Goal: Navigation & Orientation: Find specific page/section

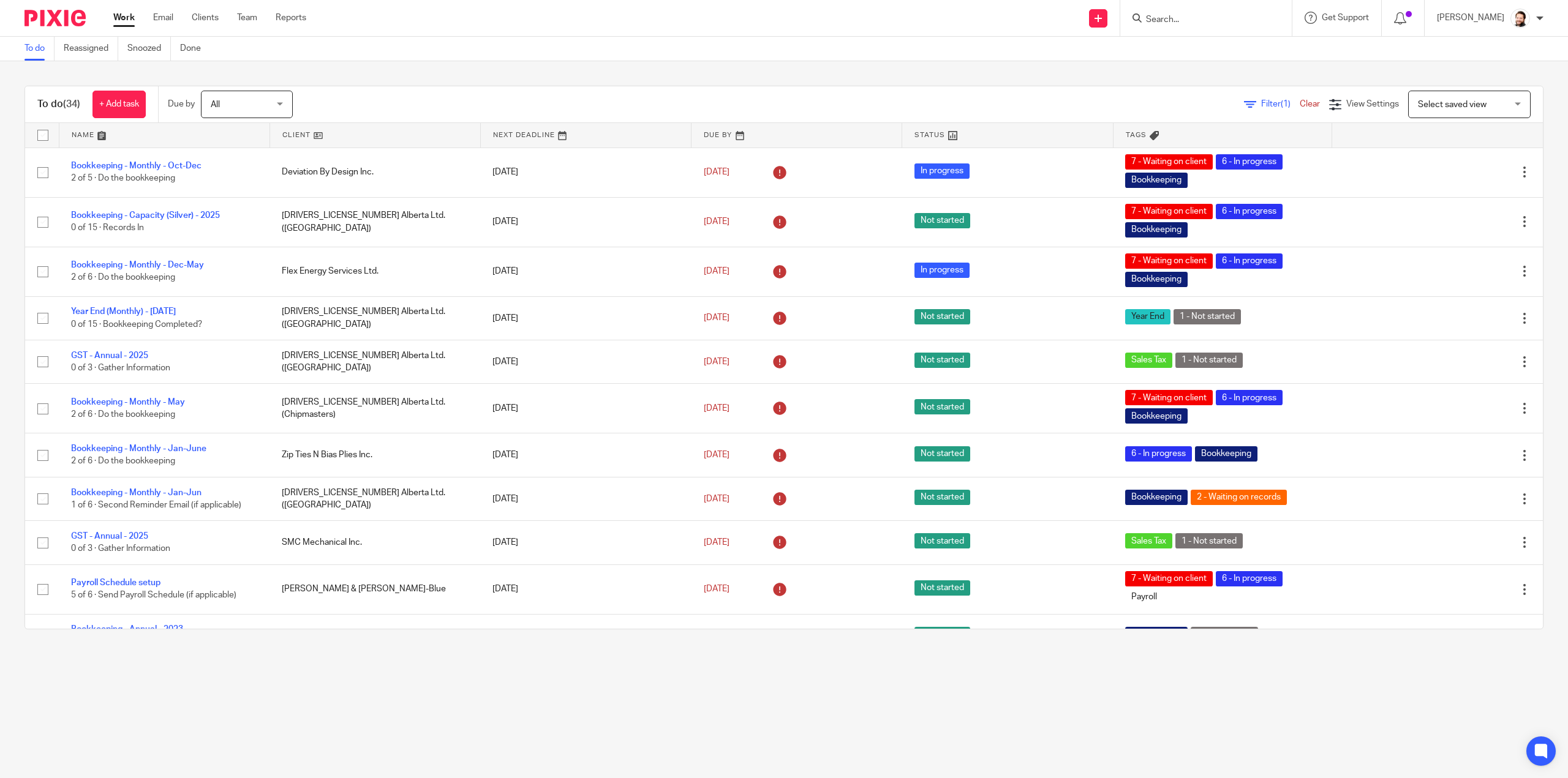
click at [1195, 19] on input "Search" at bounding box center [1199, 19] width 110 height 11
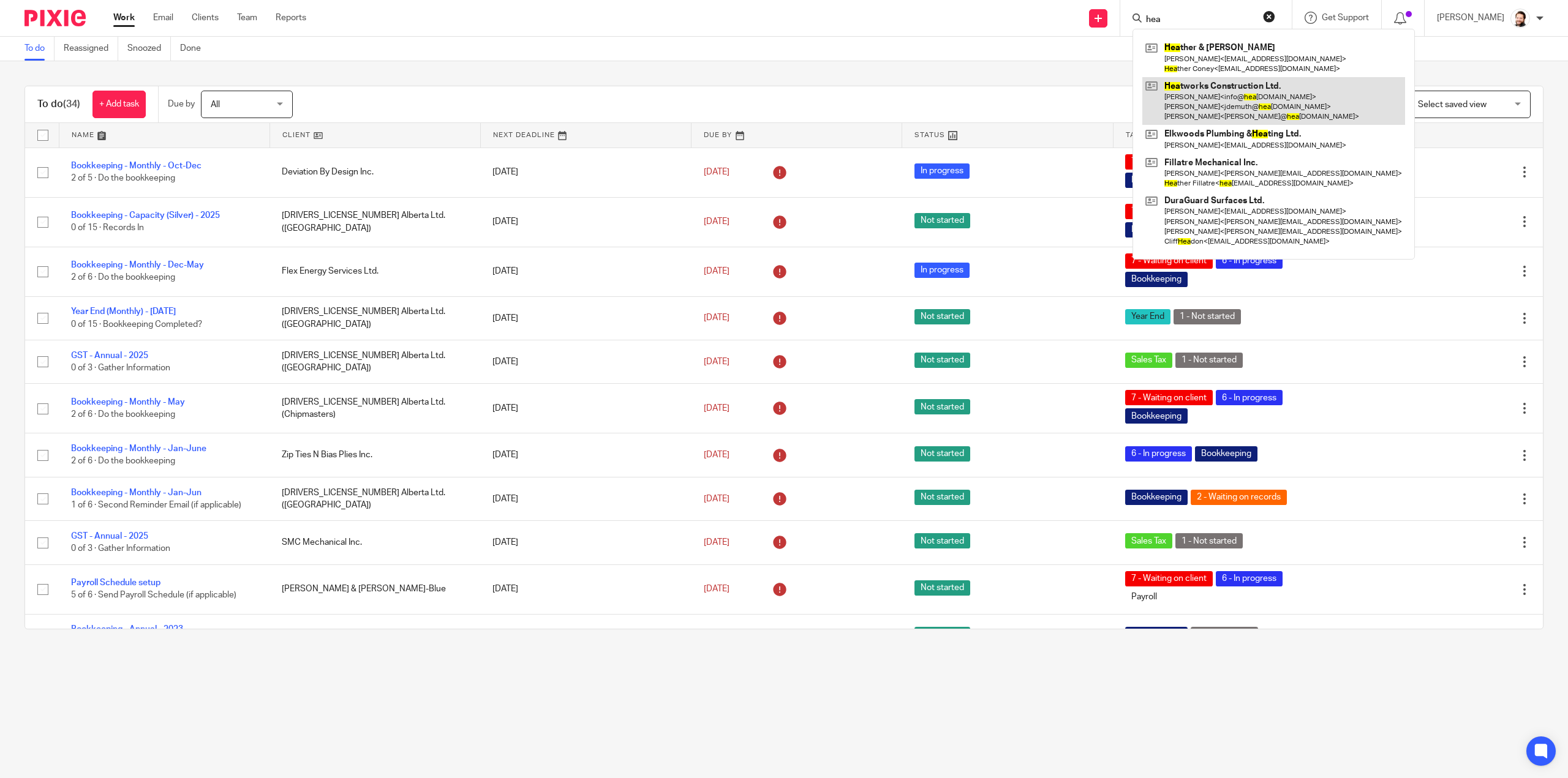
type input "hea"
click at [1246, 84] on link at bounding box center [1274, 101] width 263 height 49
